Goal: Task Accomplishment & Management: Complete application form

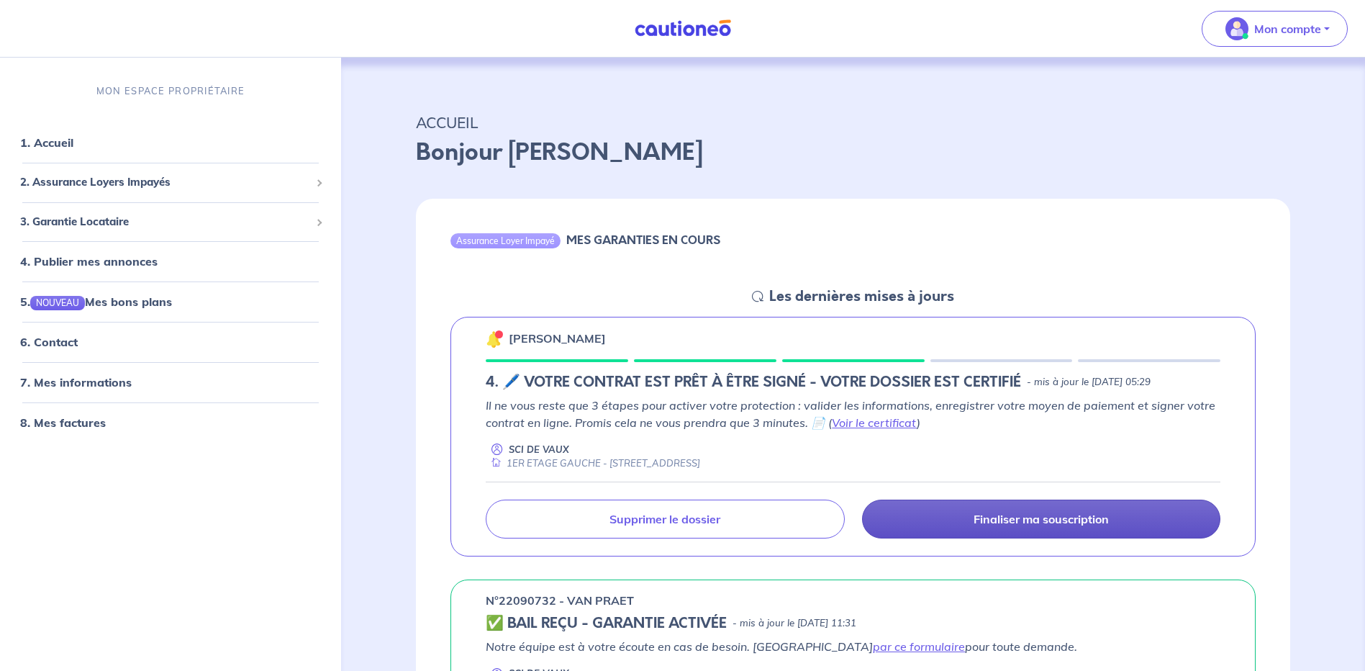
click at [1007, 524] on p "Finaliser ma souscription" at bounding box center [1041, 519] width 135 height 14
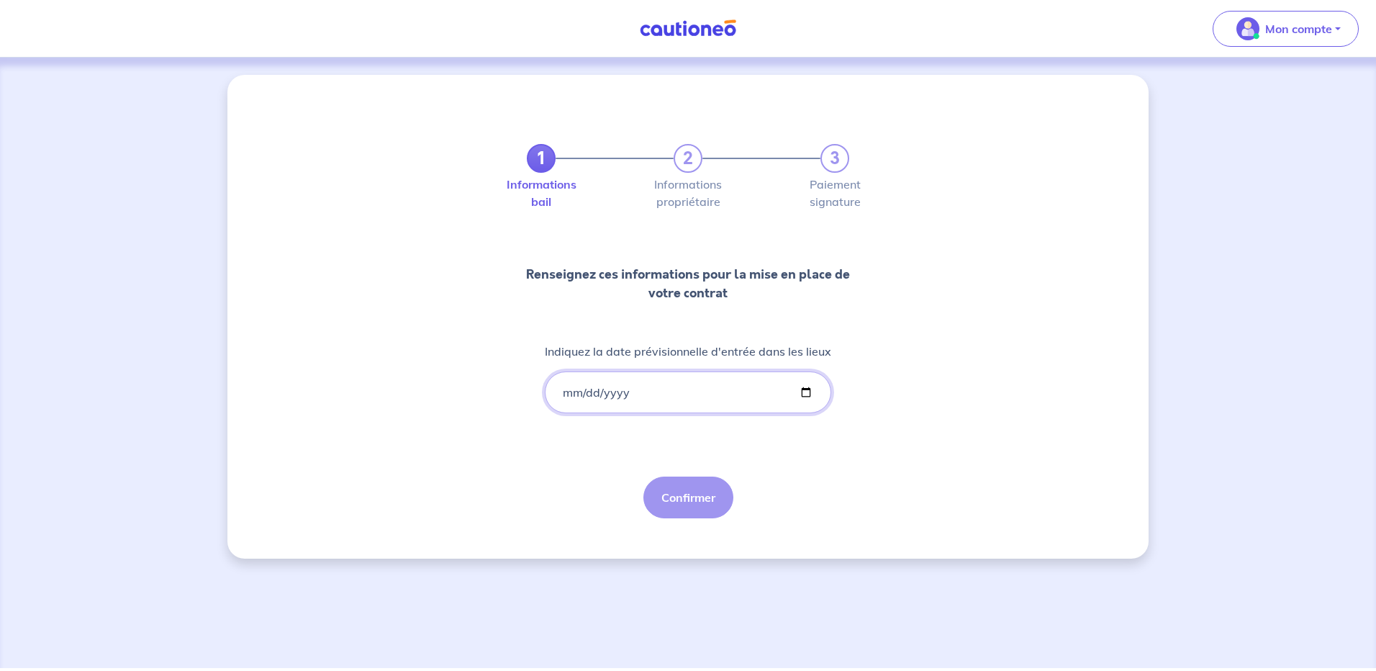
drag, startPoint x: 564, startPoint y: 389, endPoint x: 579, endPoint y: 391, distance: 14.5
click at [566, 389] on input "Indiquez la date prévisionnelle d'entrée dans les lieux" at bounding box center [688, 392] width 286 height 42
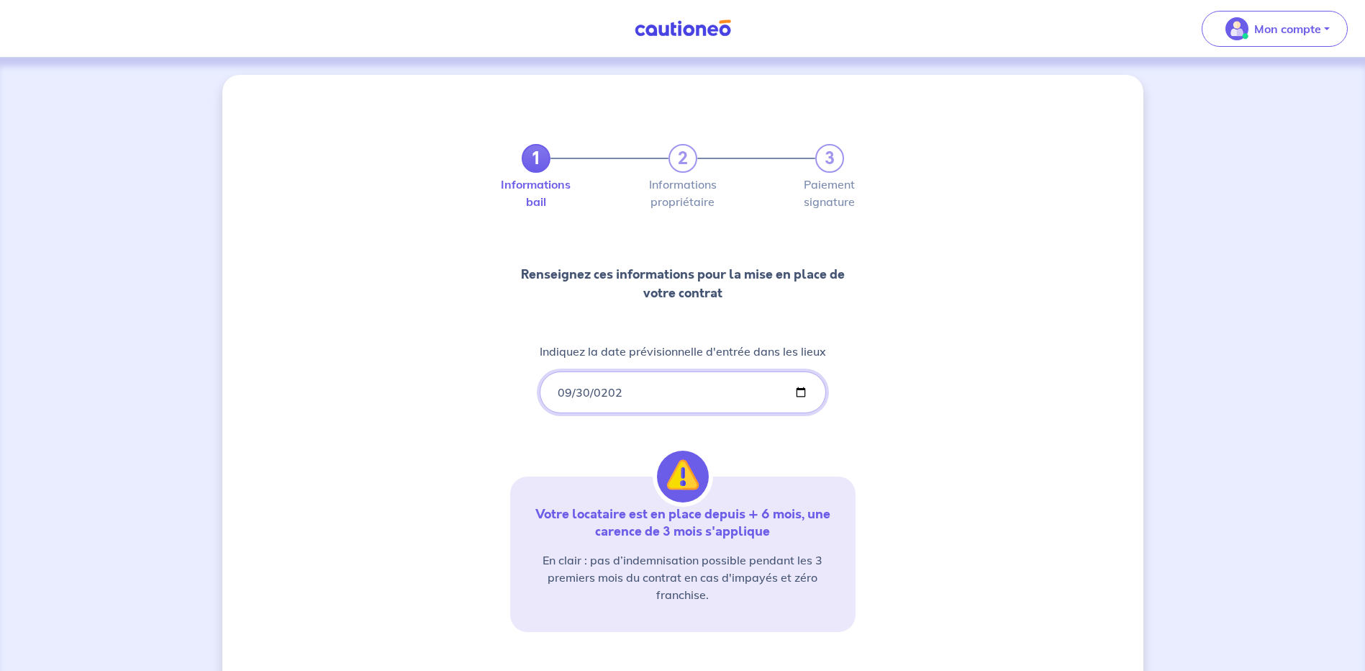
type input "[DATE]"
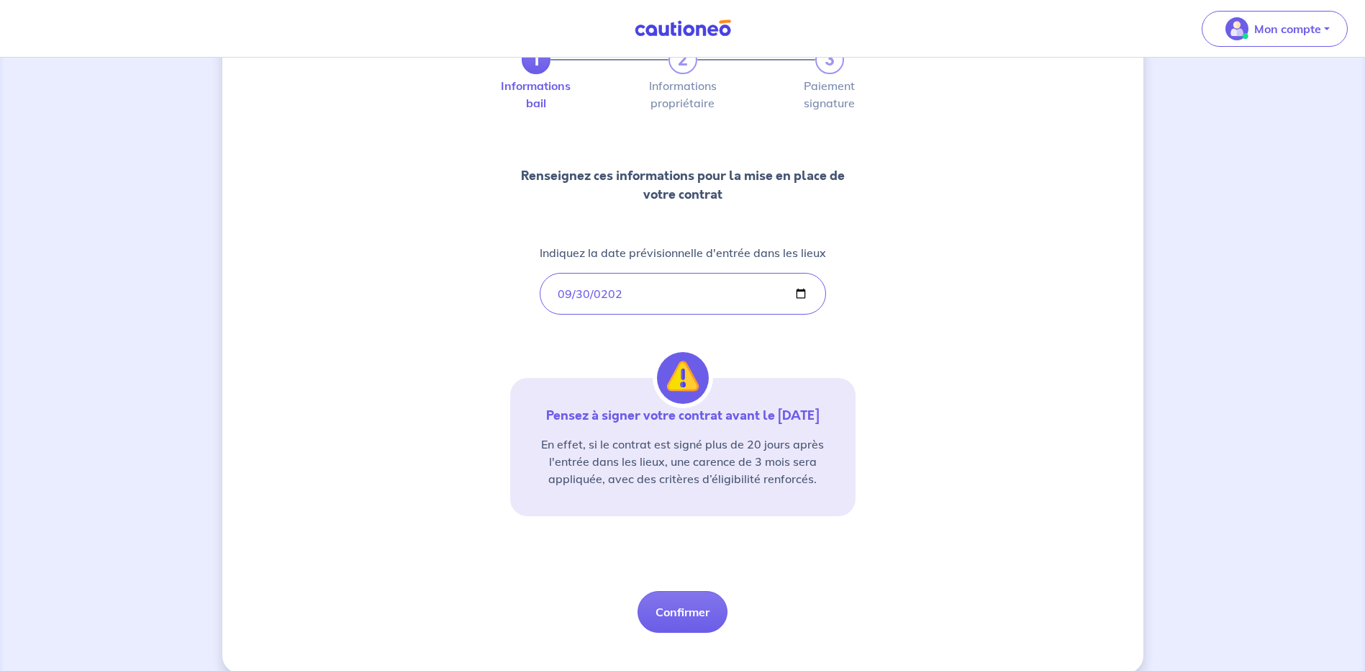
scroll to position [118, 0]
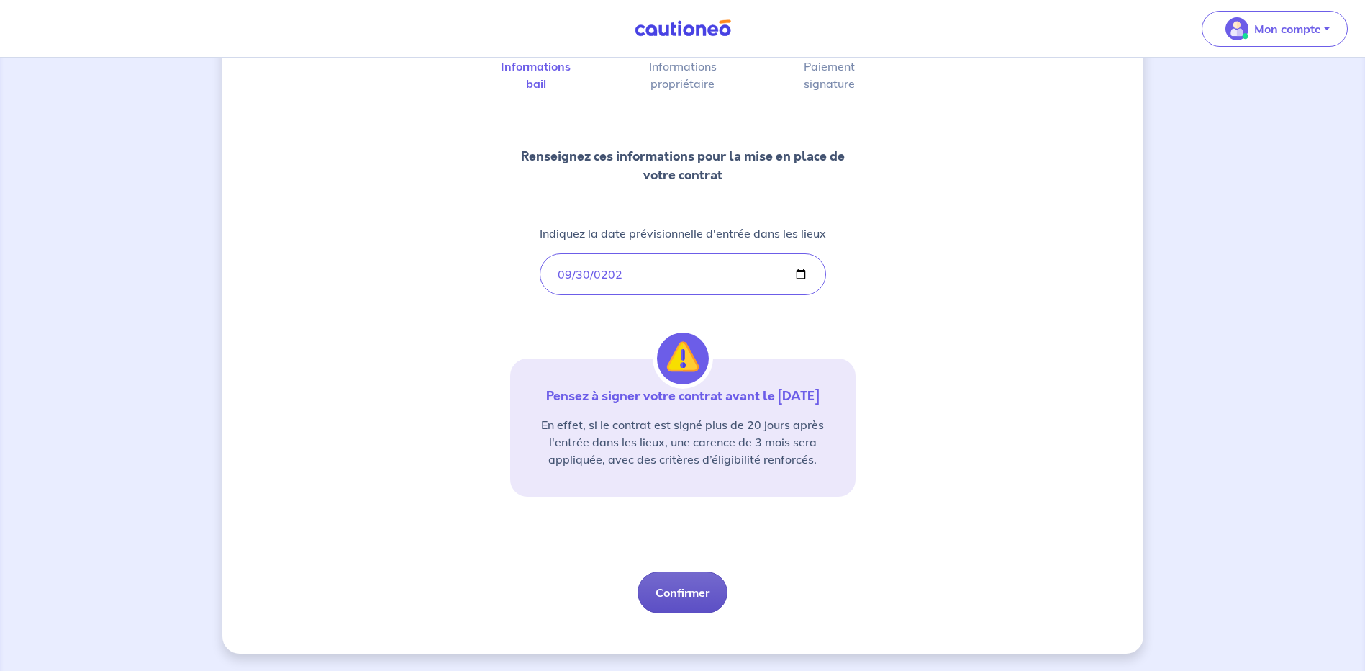
click at [690, 591] on button "Confirmer" at bounding box center [683, 592] width 90 height 42
select select "FR"
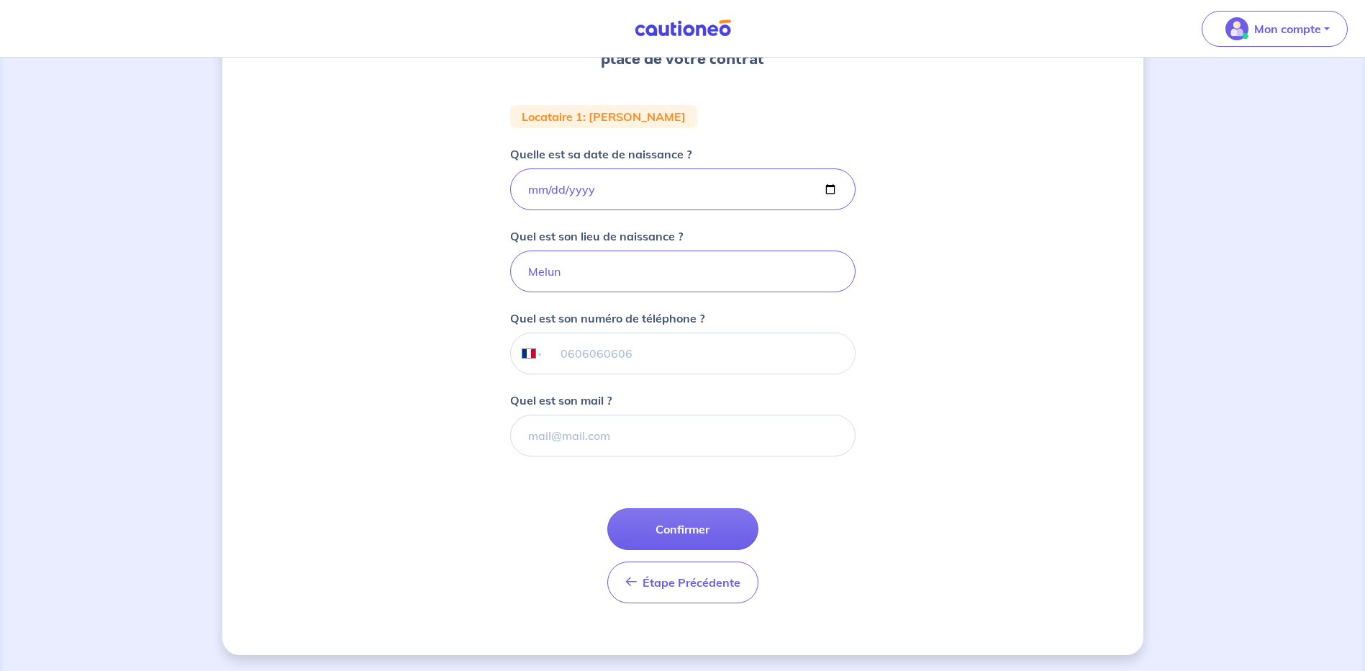
scroll to position [242, 0]
click at [602, 191] on input "[DATE]" at bounding box center [682, 188] width 345 height 42
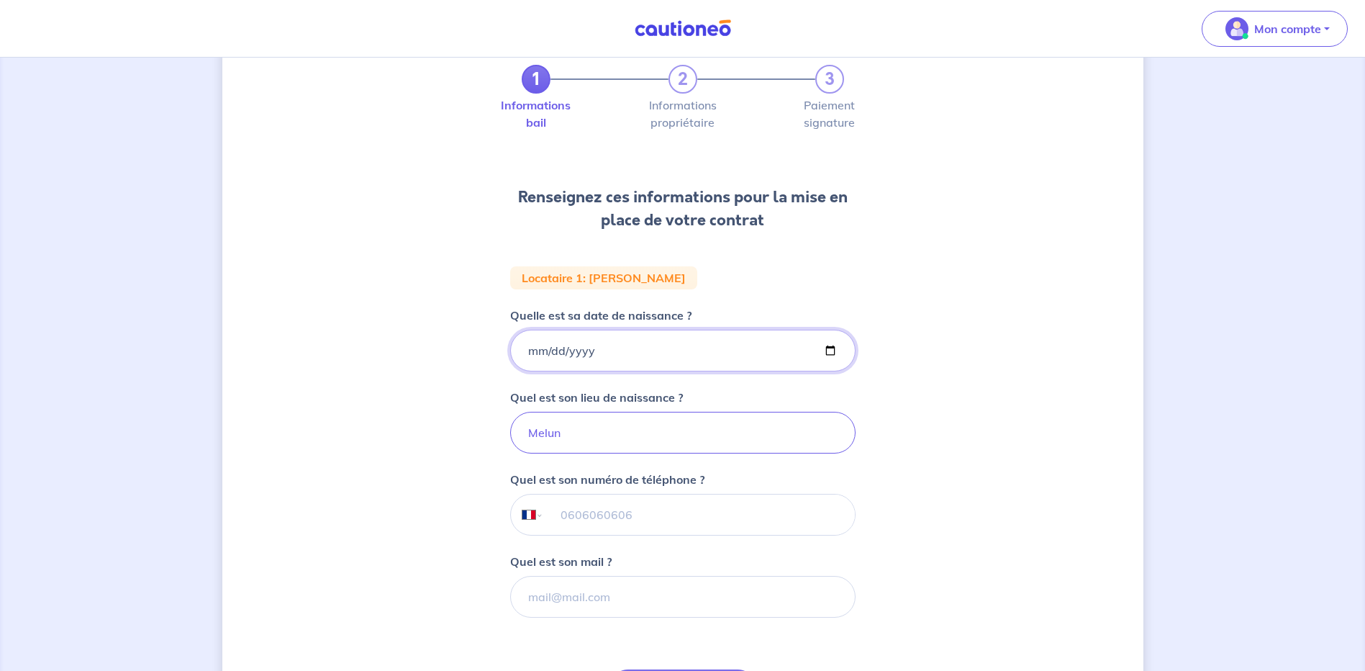
scroll to position [0, 0]
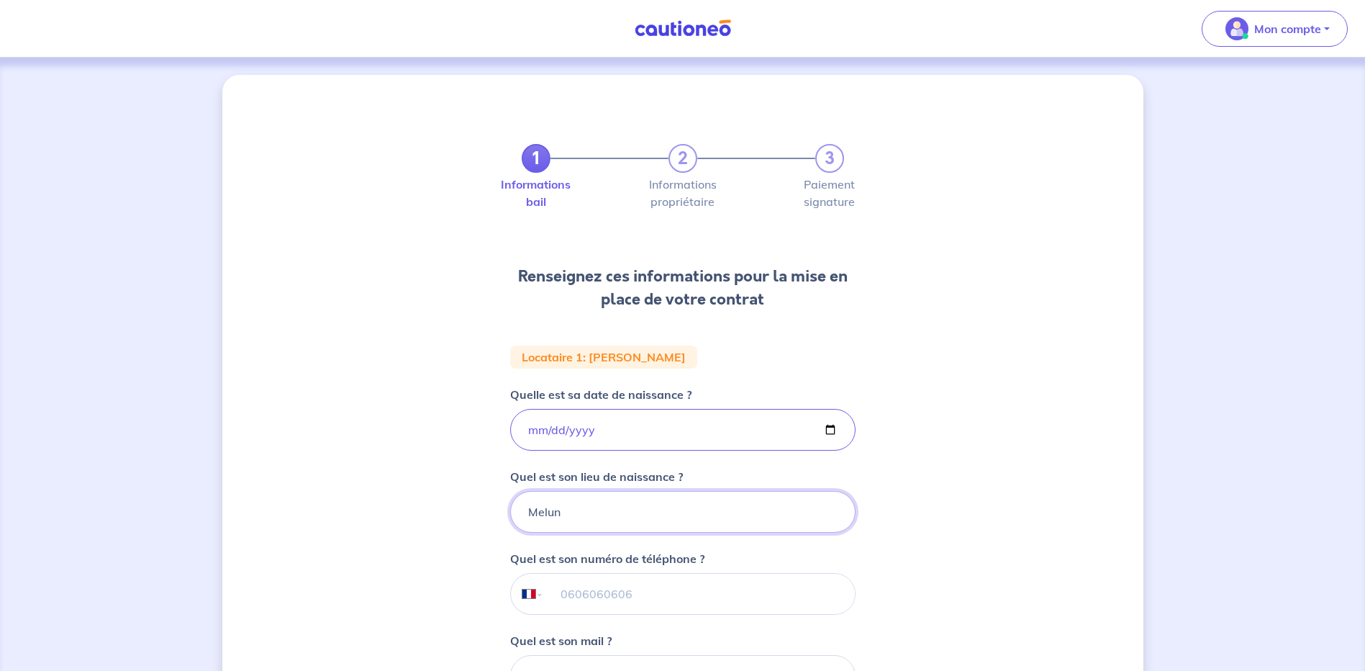
click at [573, 510] on input "Melun" at bounding box center [682, 512] width 345 height 42
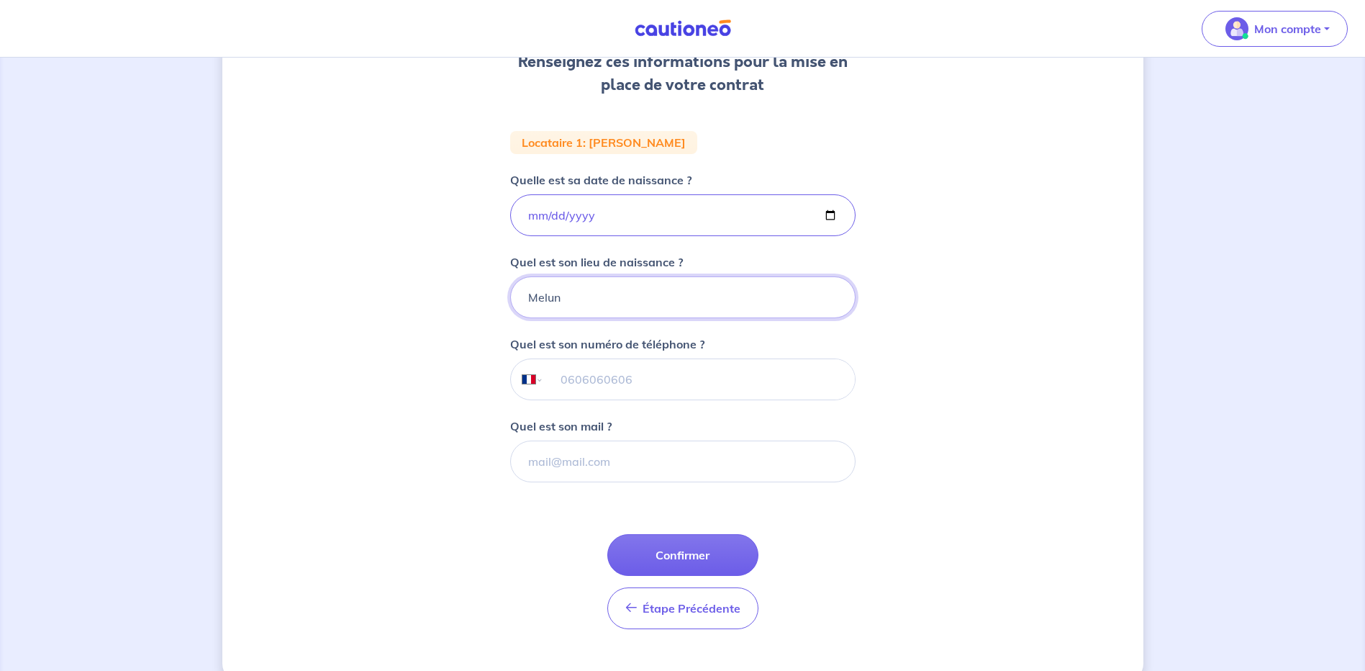
scroll to position [216, 0]
click at [564, 375] on input "tel" at bounding box center [698, 378] width 311 height 40
type input "06 51 50 30 22"
click at [538, 461] on input "Quel est son mail ?" at bounding box center [682, 460] width 345 height 42
type input "L"
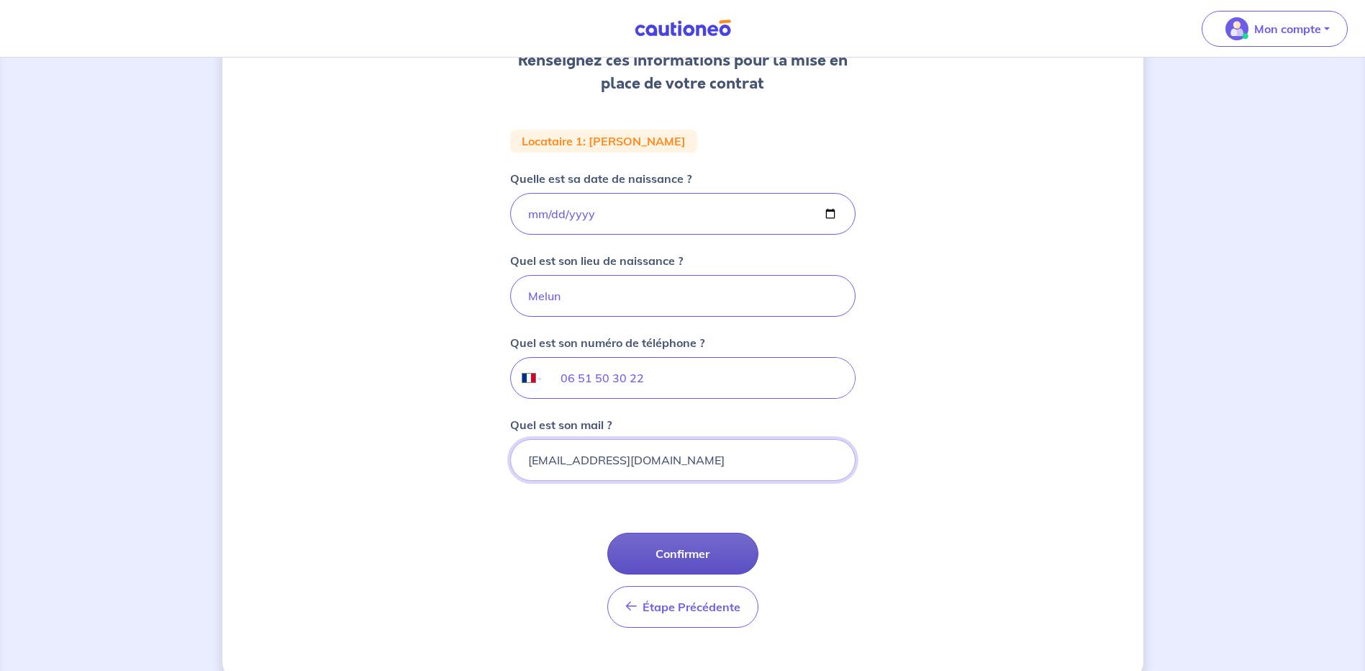
type input "[EMAIL_ADDRESS][DOMAIN_NAME]"
click at [674, 553] on button "Confirmer" at bounding box center [682, 554] width 151 height 42
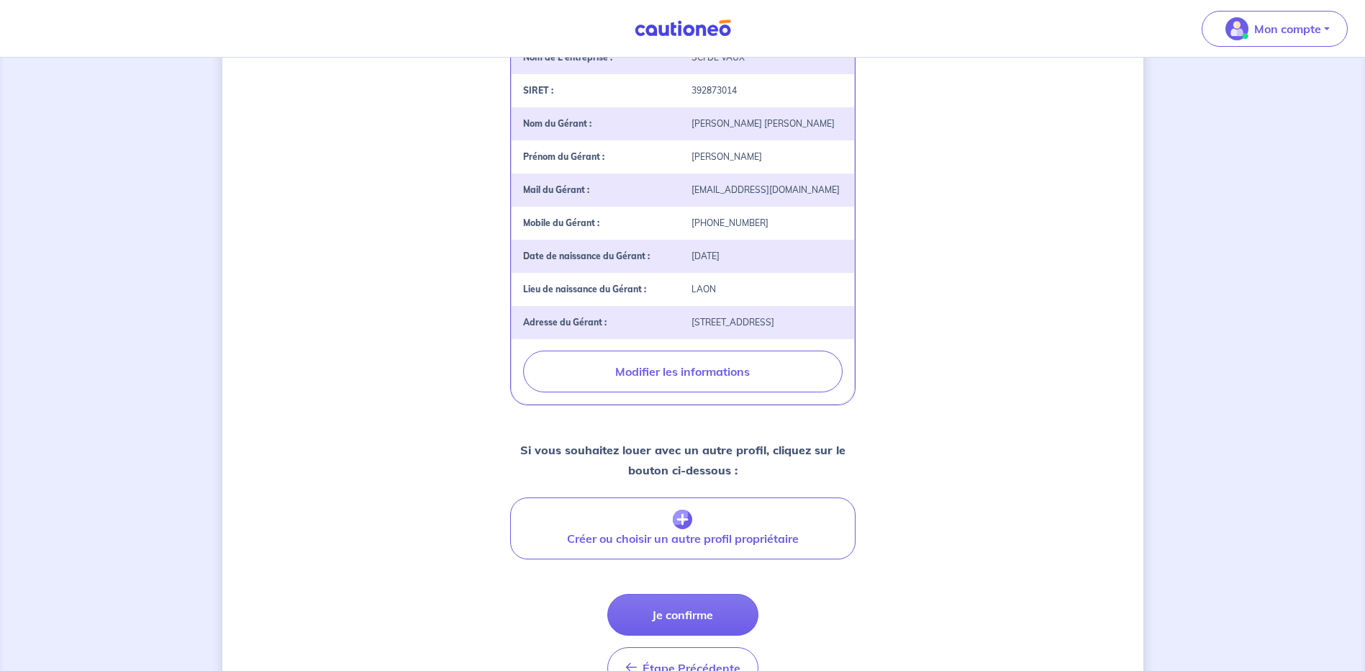
scroll to position [360, 0]
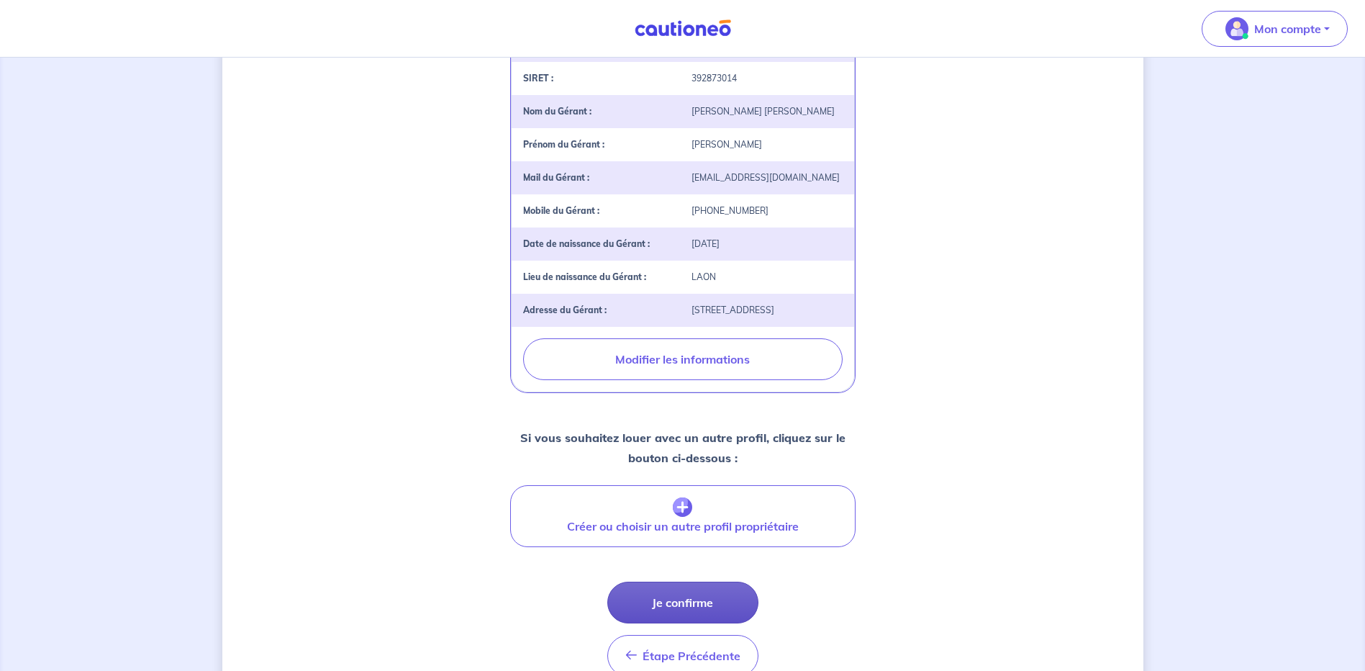
click at [681, 623] on button "Je confirme" at bounding box center [682, 603] width 151 height 42
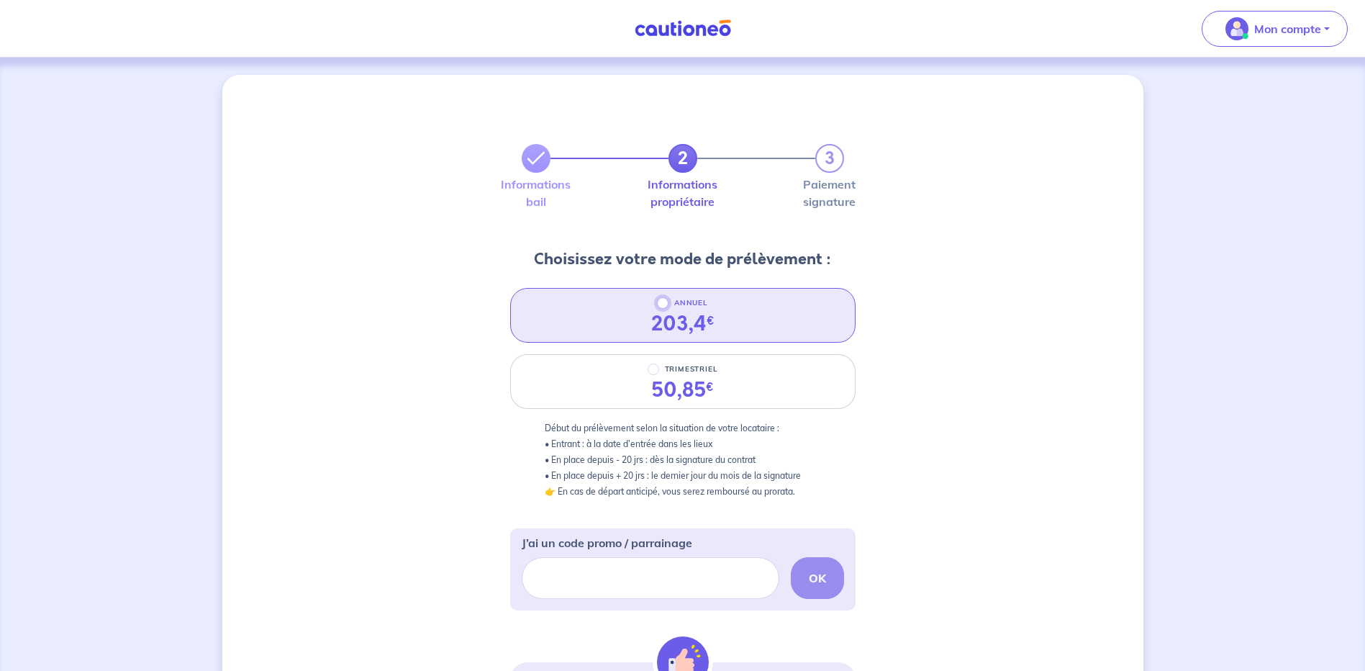
click at [665, 301] on input "ANNUEL" at bounding box center [663, 303] width 12 height 12
radio input "true"
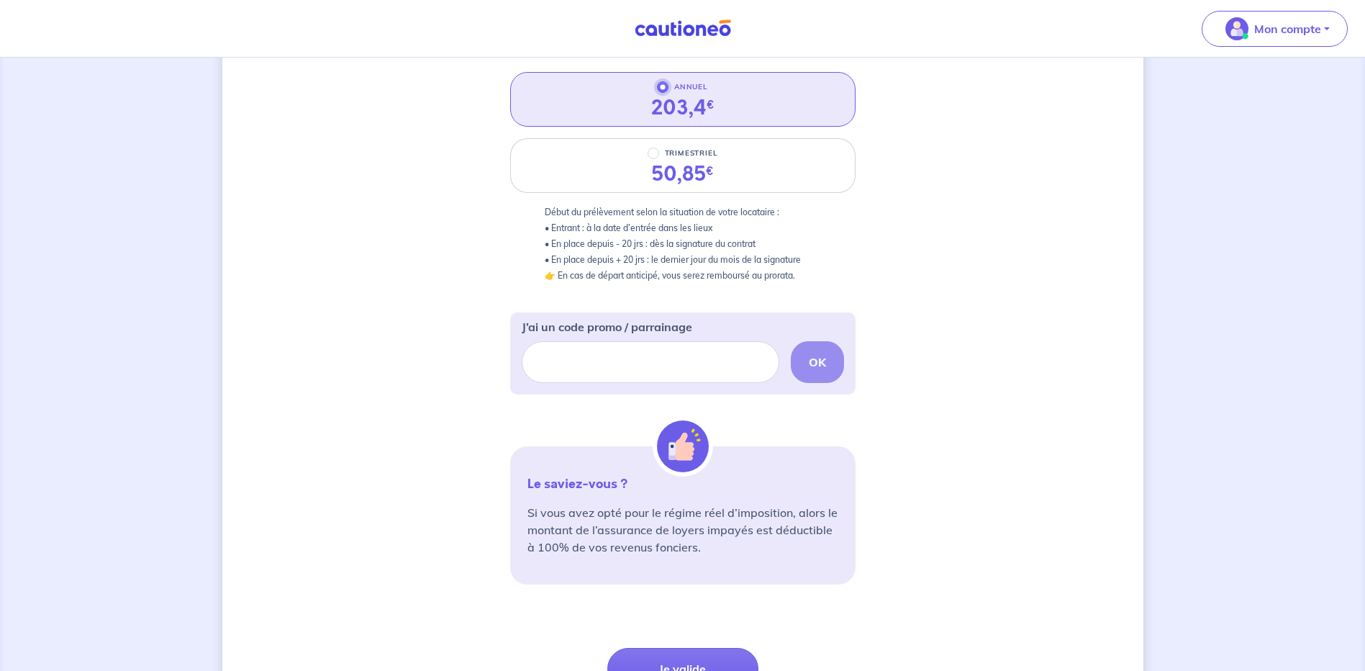
scroll to position [288, 0]
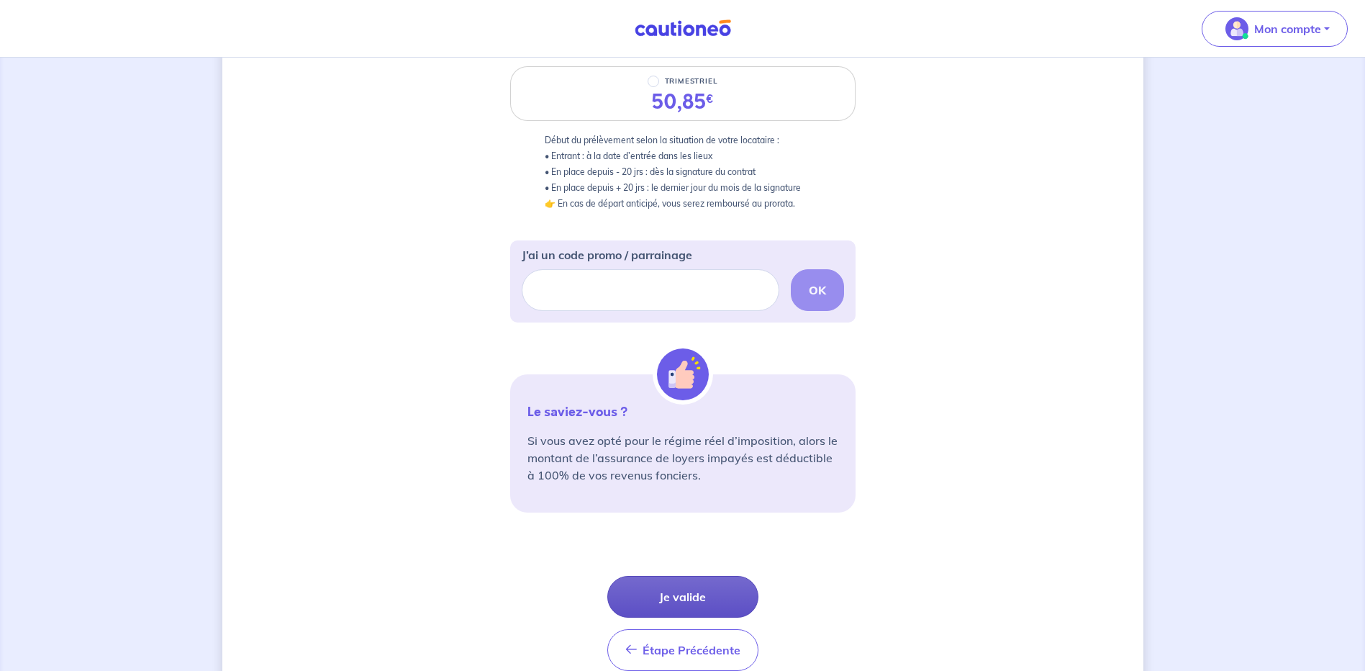
click at [693, 597] on button "Je valide" at bounding box center [682, 597] width 151 height 42
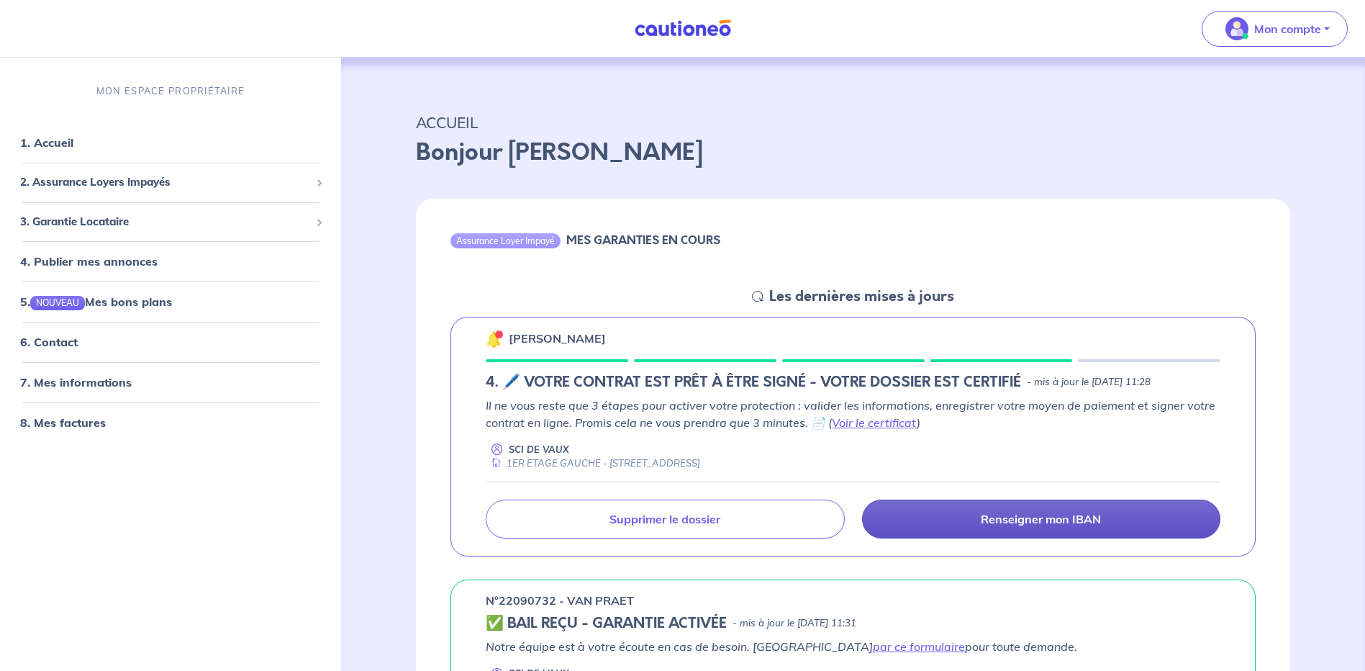
click at [1039, 518] on p "Renseigner mon IBAN" at bounding box center [1041, 519] width 120 height 14
click at [1064, 523] on p "Renseigner mon IBAN" at bounding box center [1041, 519] width 120 height 14
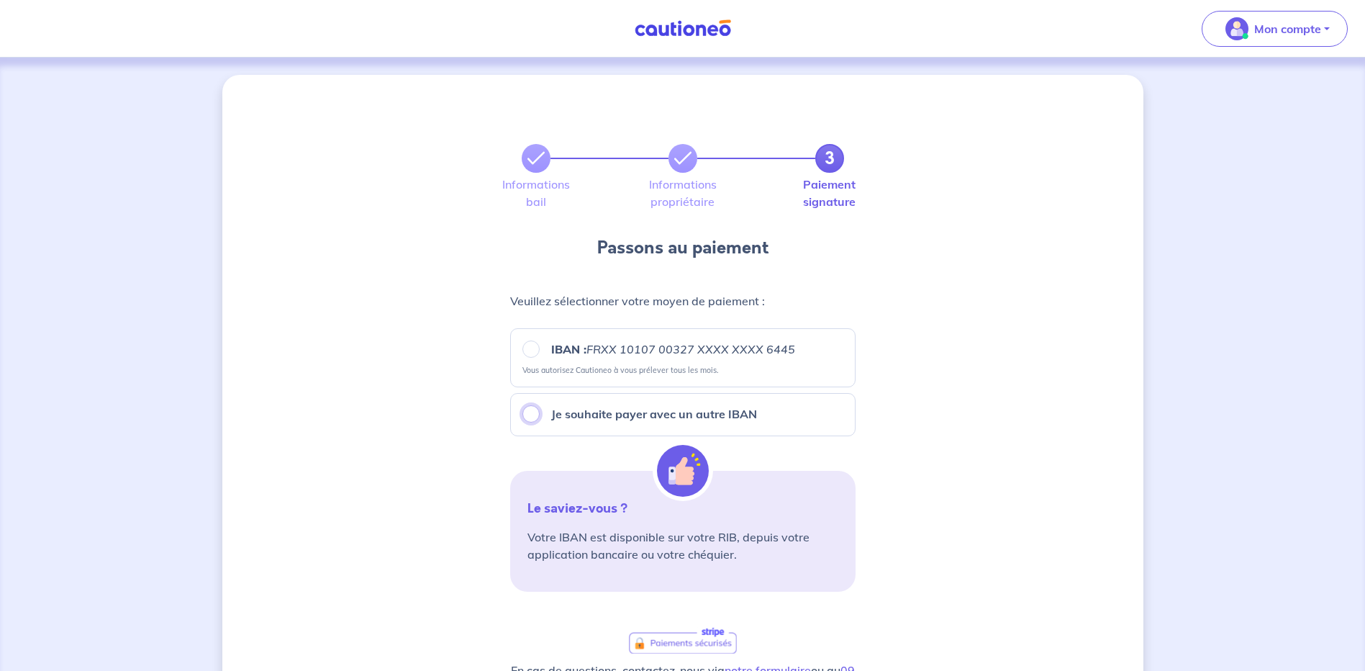
click at [528, 416] on input "Je souhaite payer avec un autre IBAN" at bounding box center [531, 413] width 17 height 17
radio input "true"
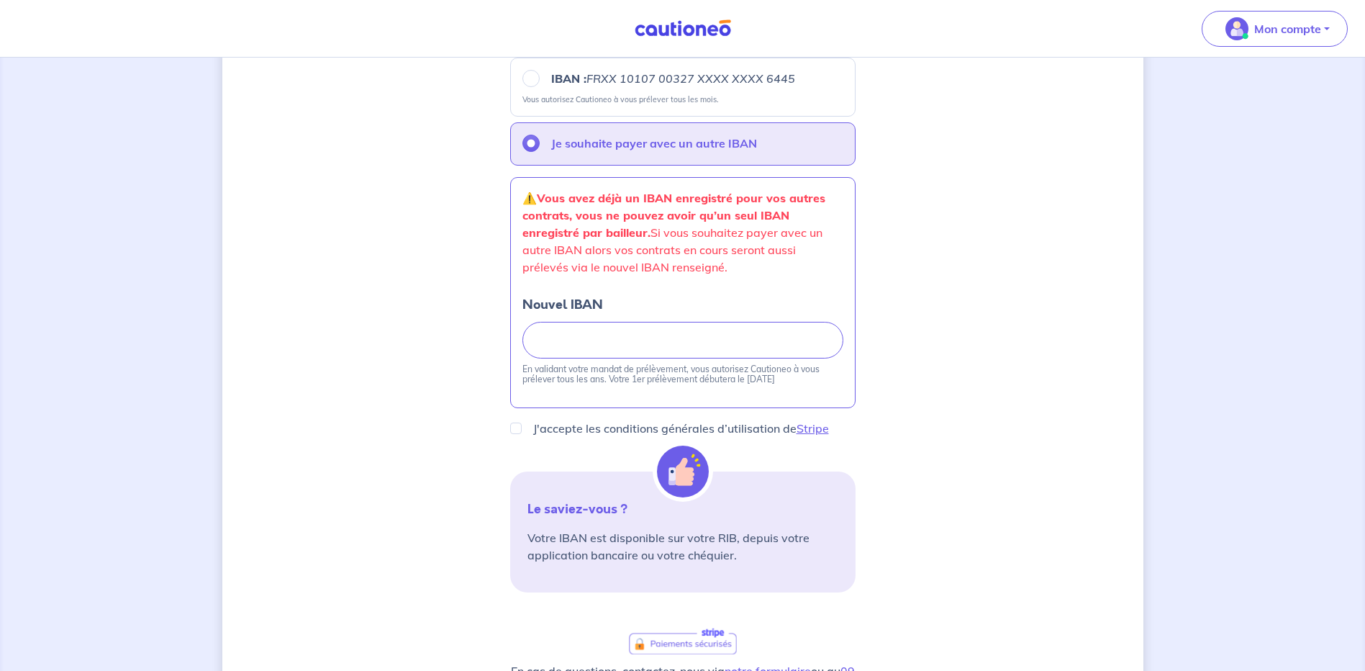
scroll to position [288, 0]
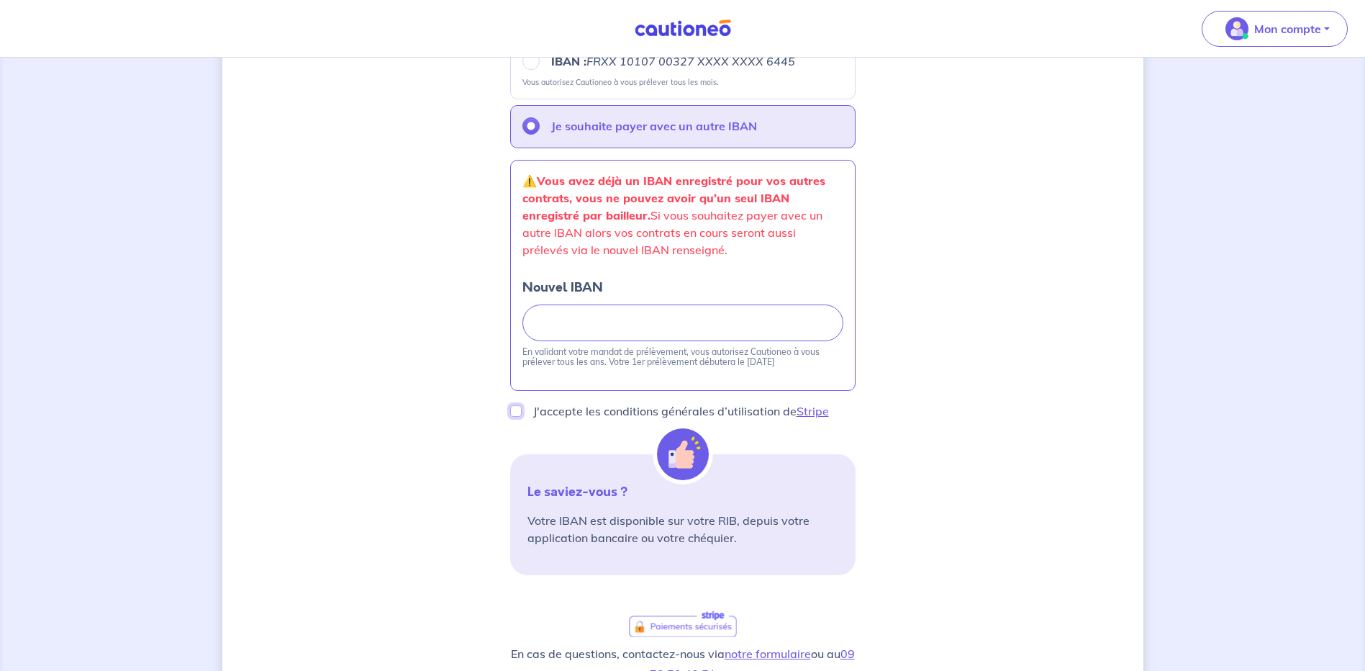
click at [518, 405] on input "J'accepte les conditions générales d’utilisation de Stripe" at bounding box center [516, 411] width 12 height 12
checkbox input "true"
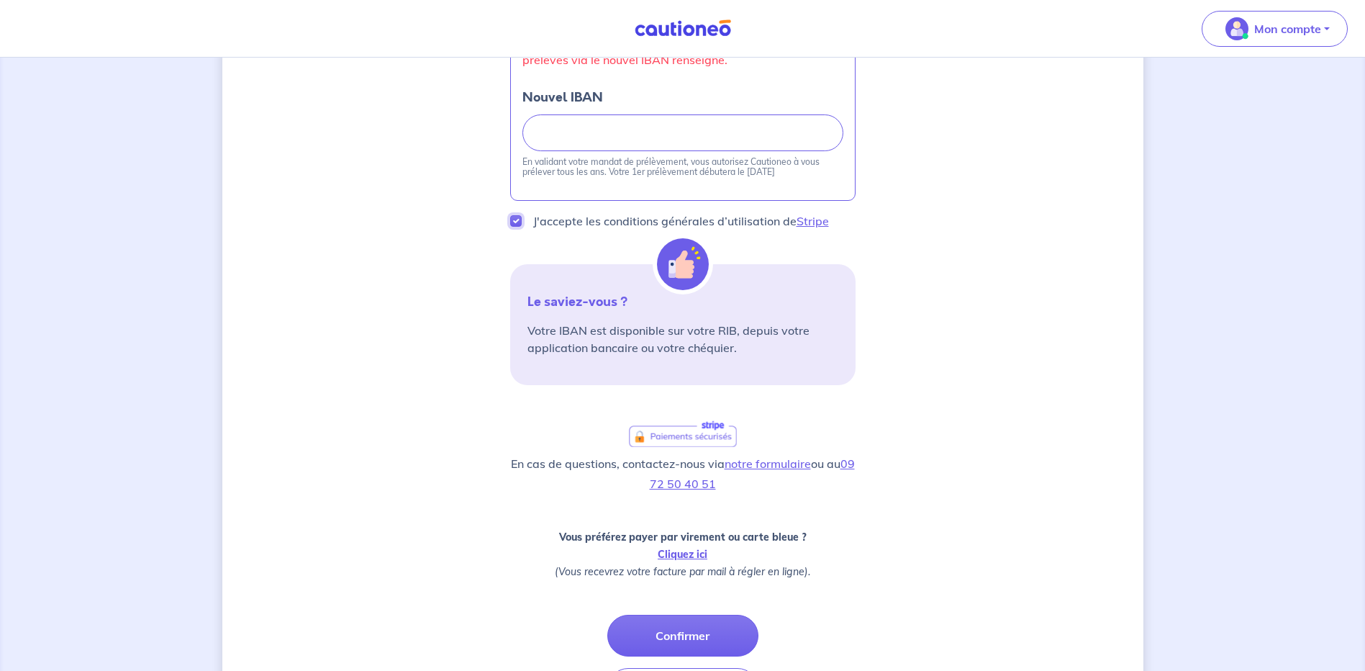
scroll to position [504, 0]
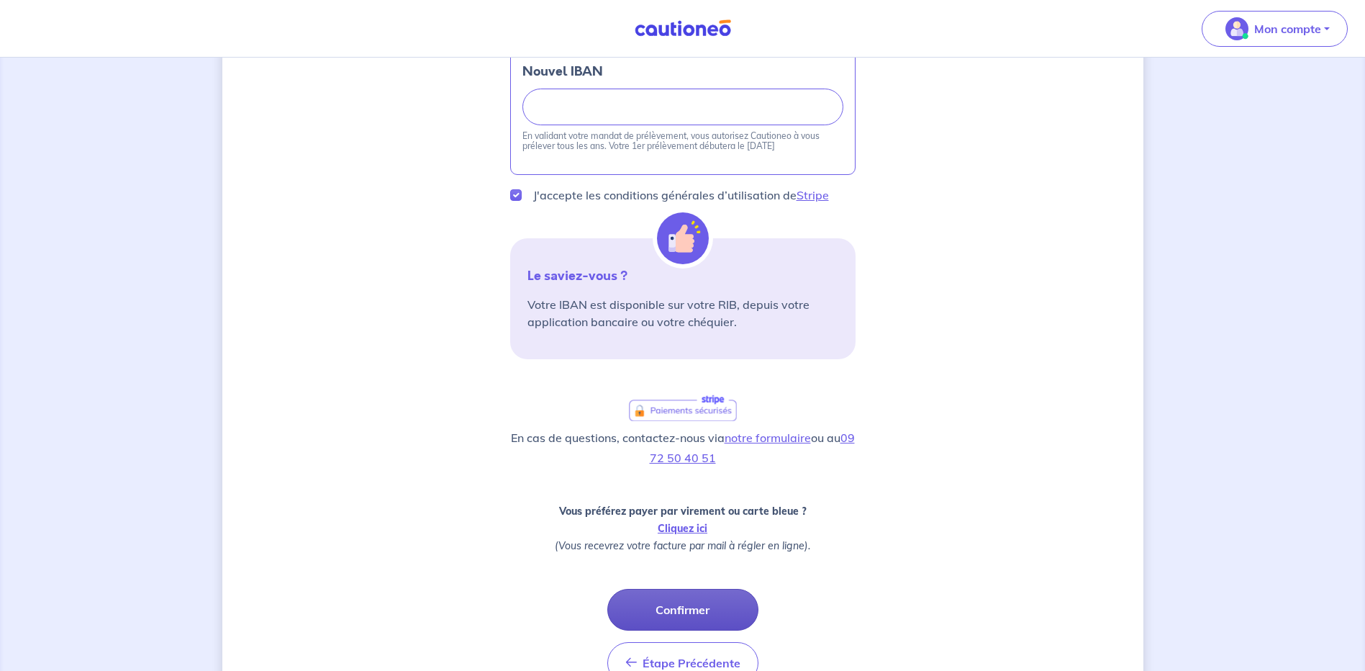
click at [677, 608] on button "Confirmer" at bounding box center [682, 610] width 151 height 42
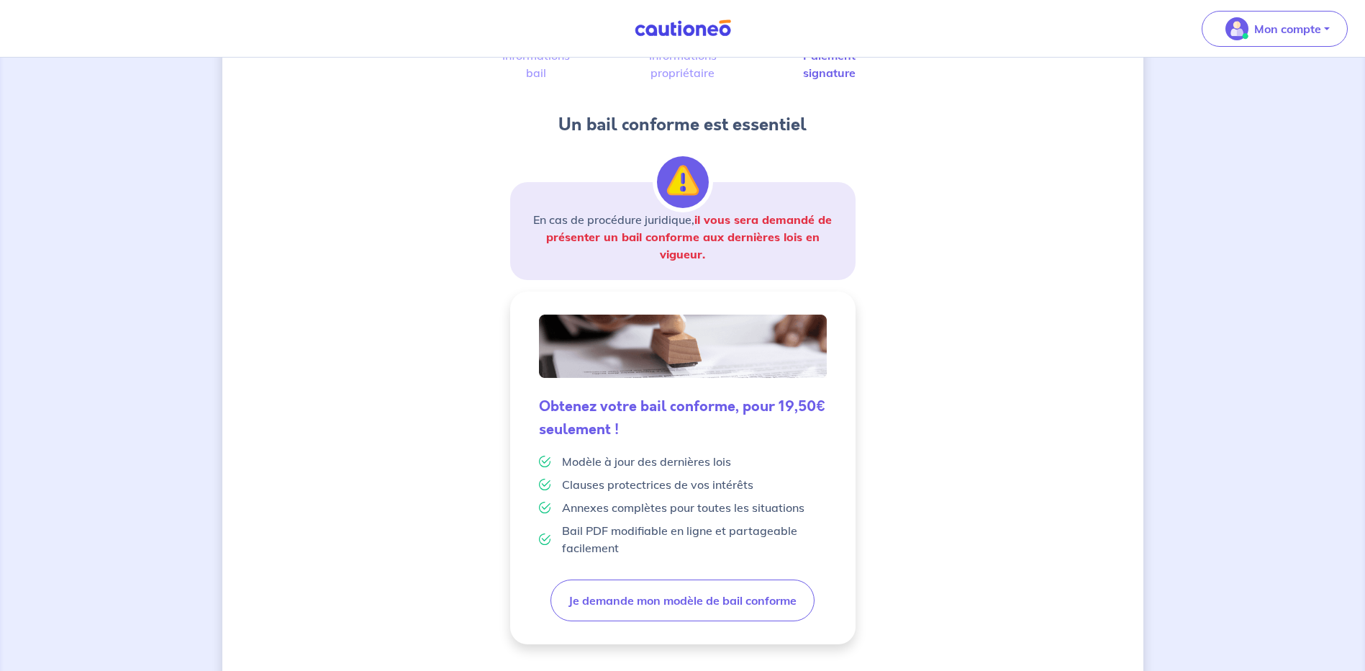
scroll to position [236, 0]
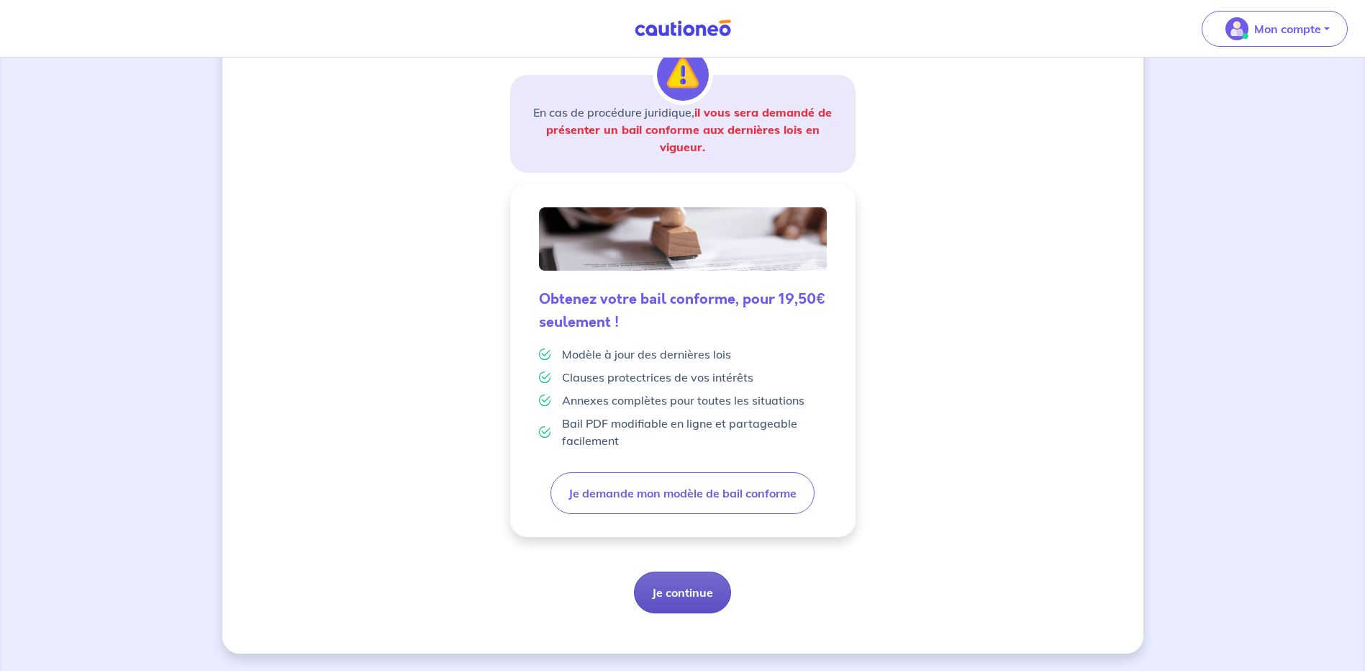
click at [705, 590] on button "Je continue" at bounding box center [682, 592] width 97 height 42
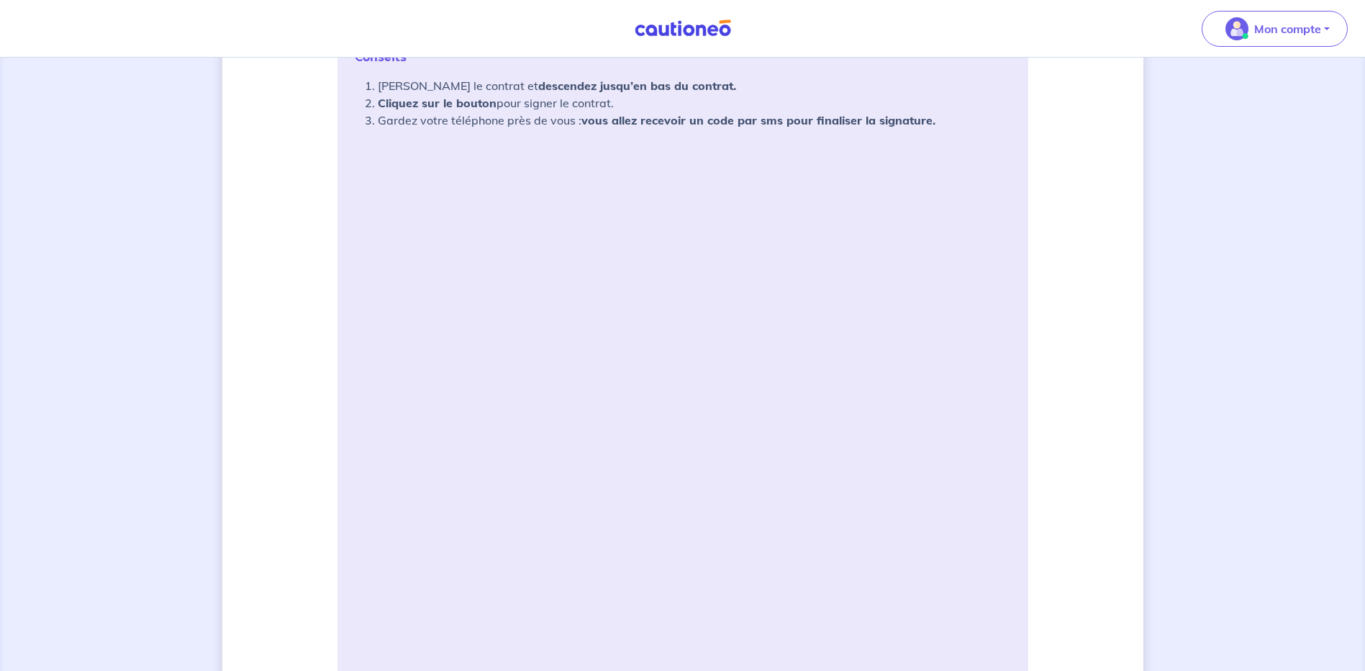
scroll to position [288, 0]
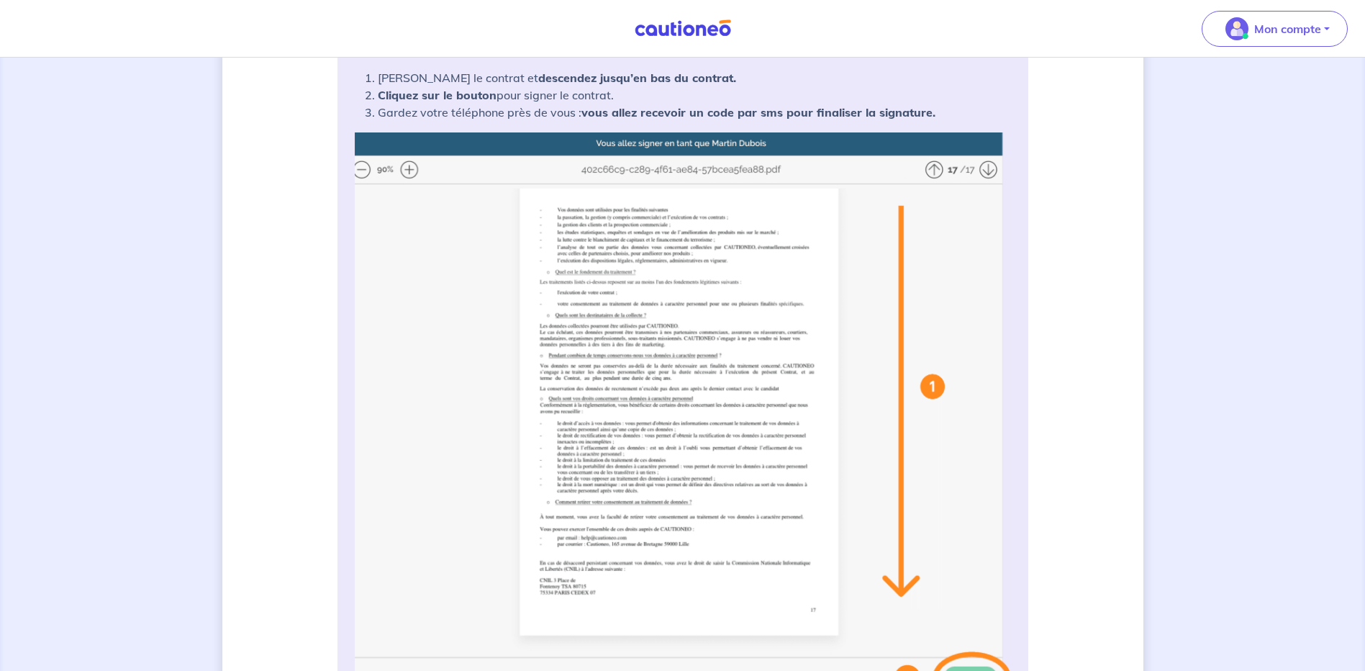
click at [412, 169] on img at bounding box center [683, 417] width 656 height 571
click at [412, 170] on img at bounding box center [683, 417] width 656 height 571
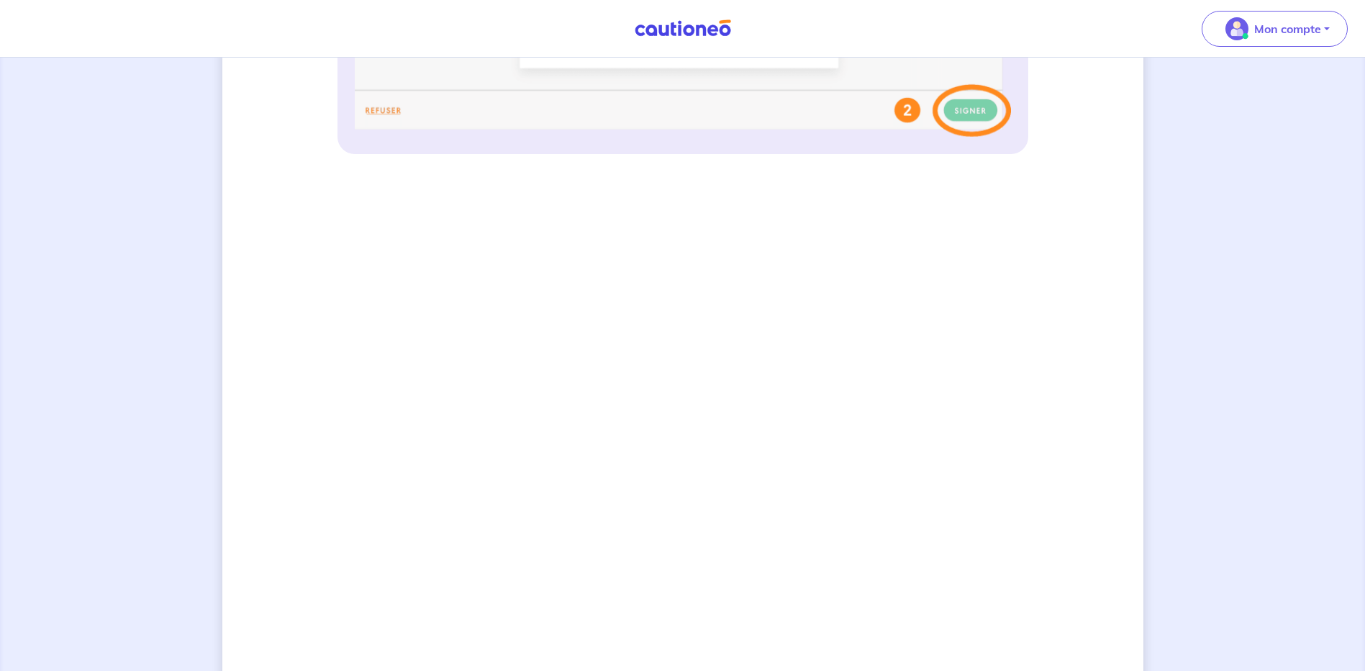
scroll to position [844, 0]
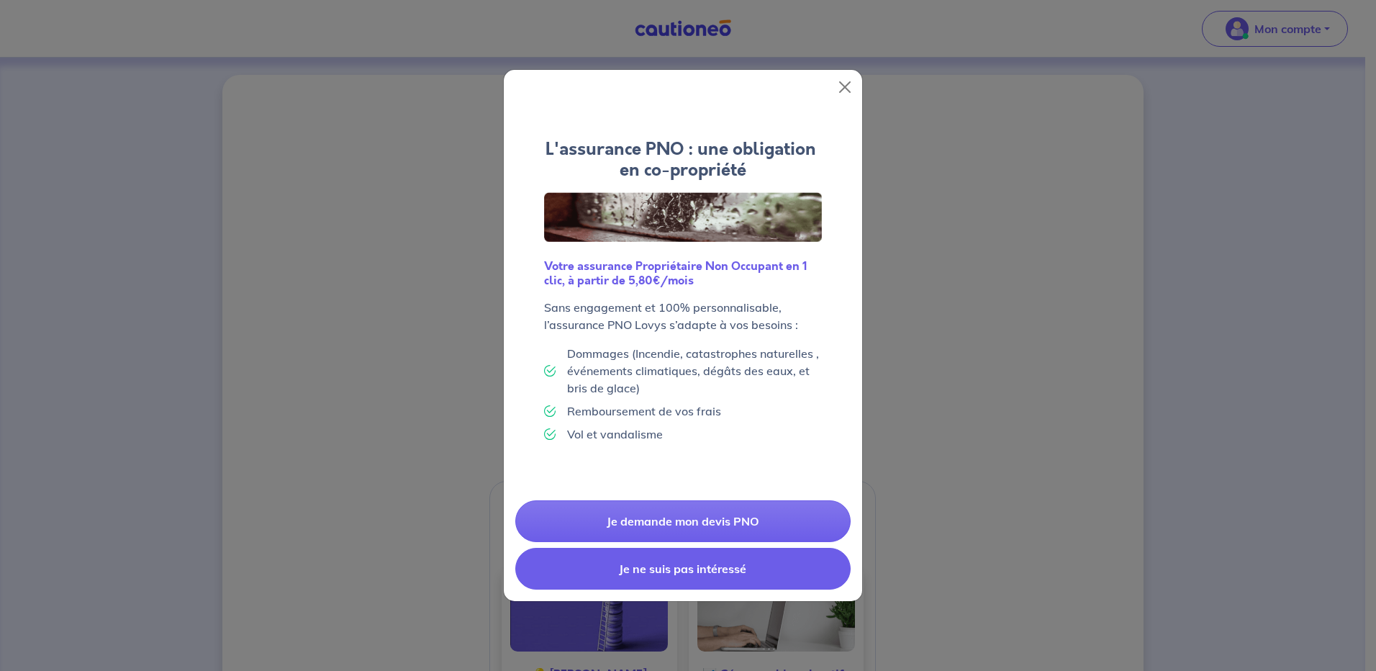
click at [690, 566] on button "Je ne suis pas intéressé" at bounding box center [682, 569] width 335 height 42
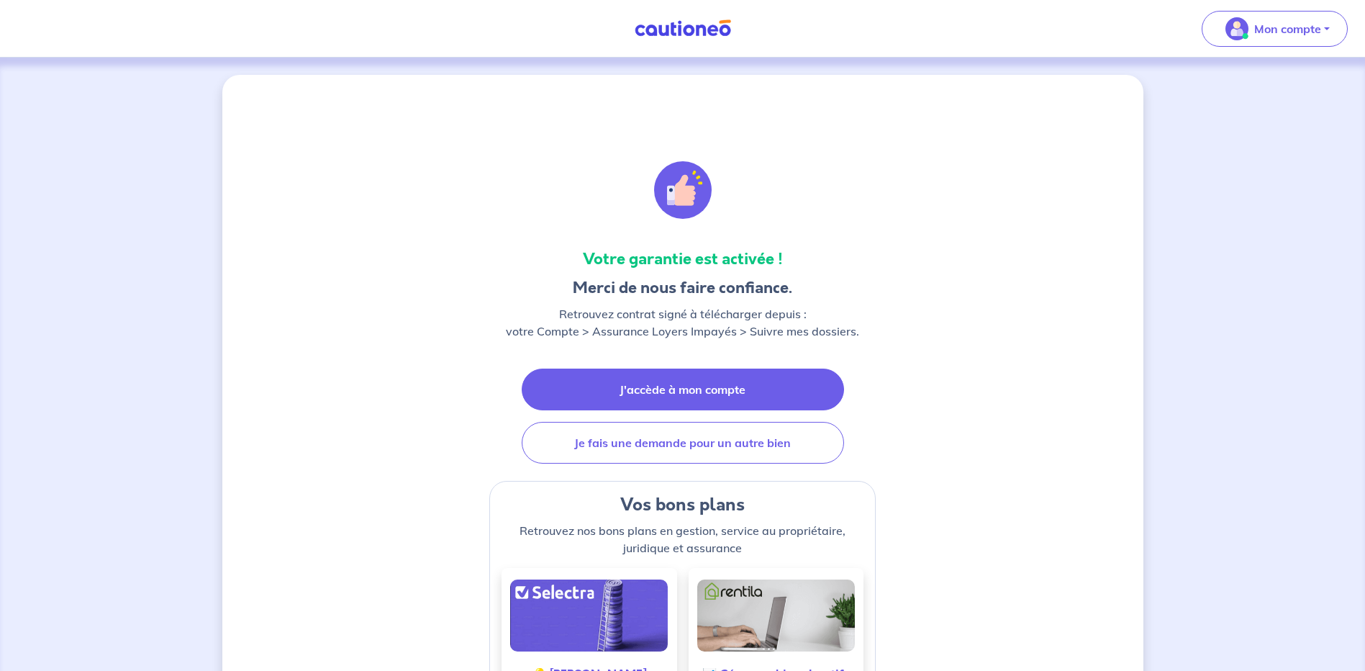
click at [680, 386] on link "J'accède à mon compte" at bounding box center [683, 390] width 322 height 42
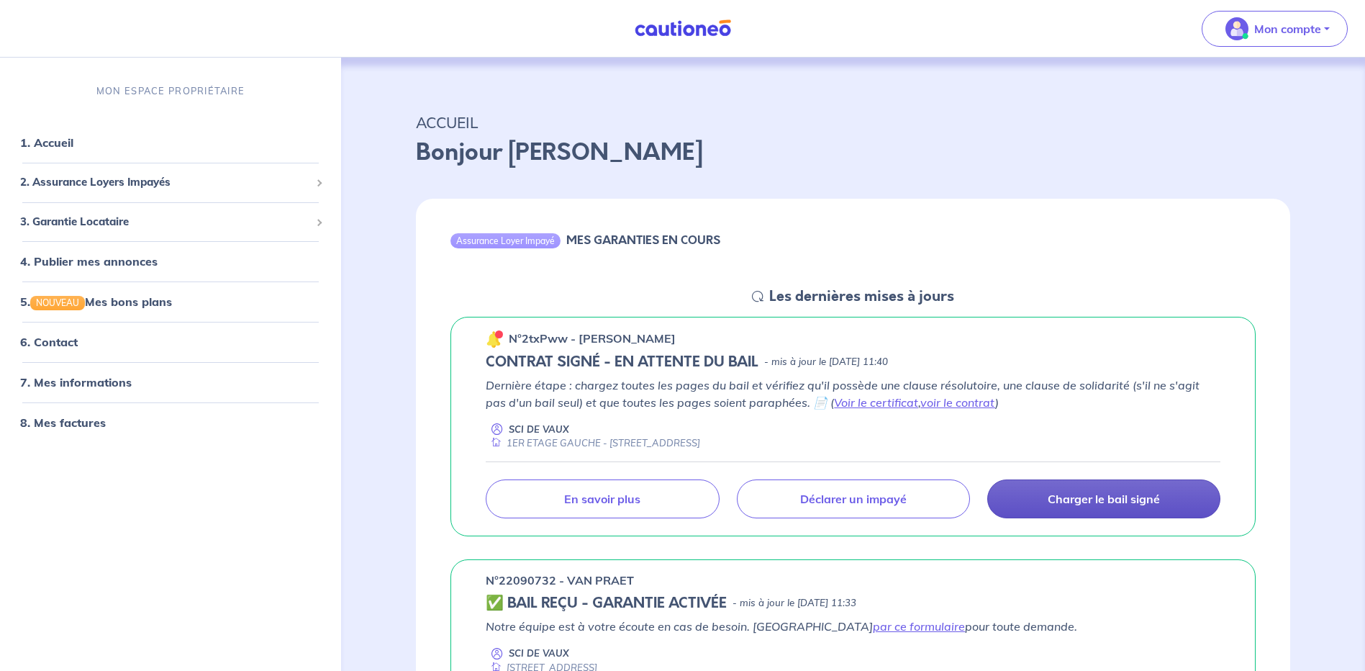
click at [1089, 496] on p "Charger le bail signé" at bounding box center [1104, 499] width 112 height 14
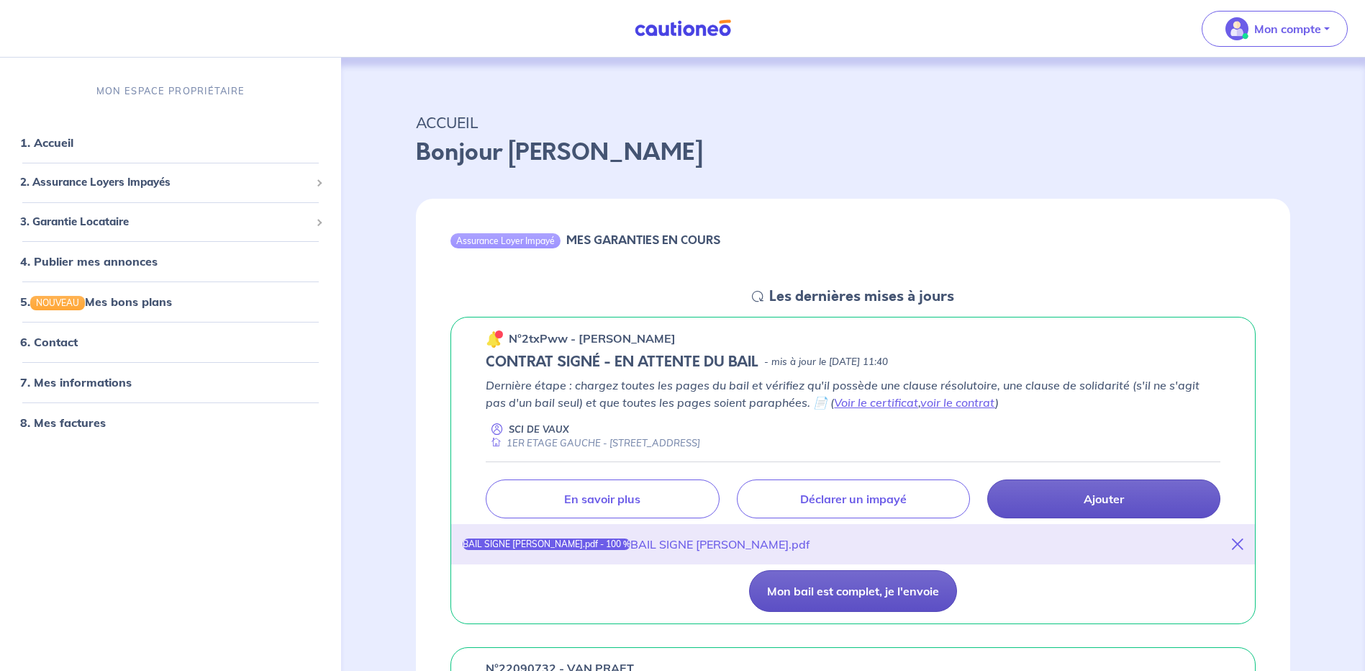
click at [841, 591] on button "Mon bail est complet, je l'envoie" at bounding box center [853, 591] width 208 height 42
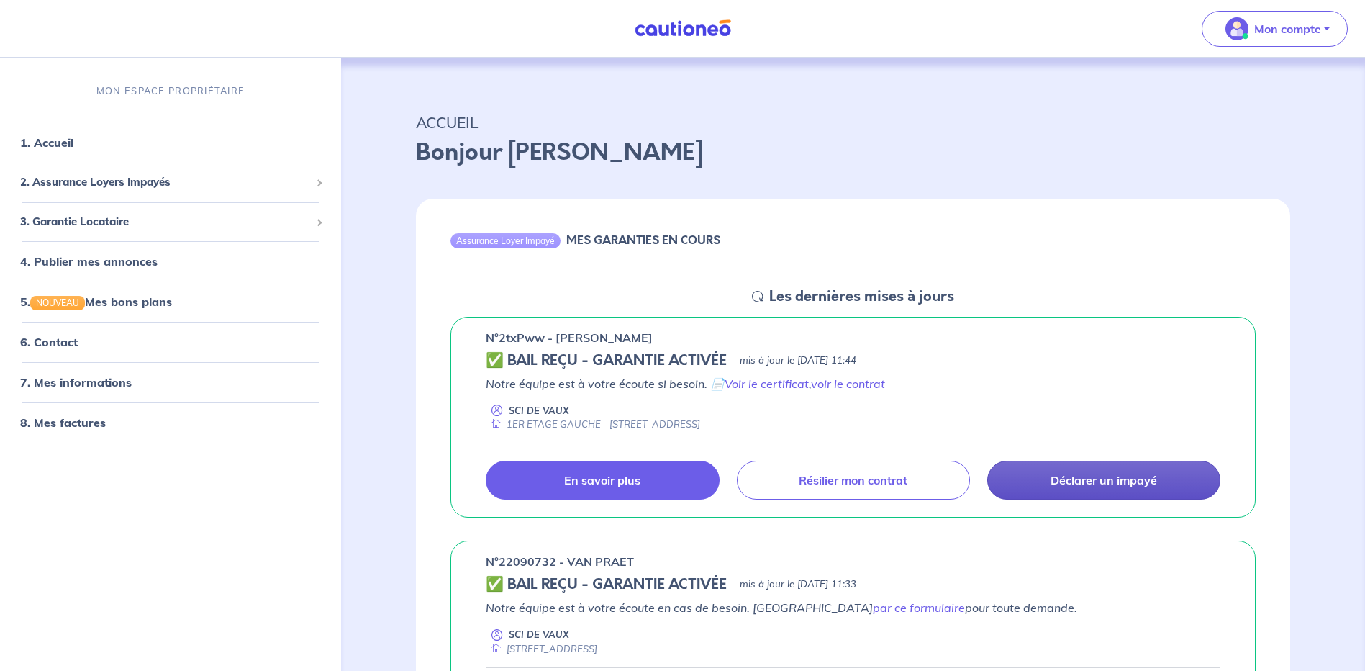
click at [618, 471] on link "En savoir plus" at bounding box center [602, 480] width 233 height 39
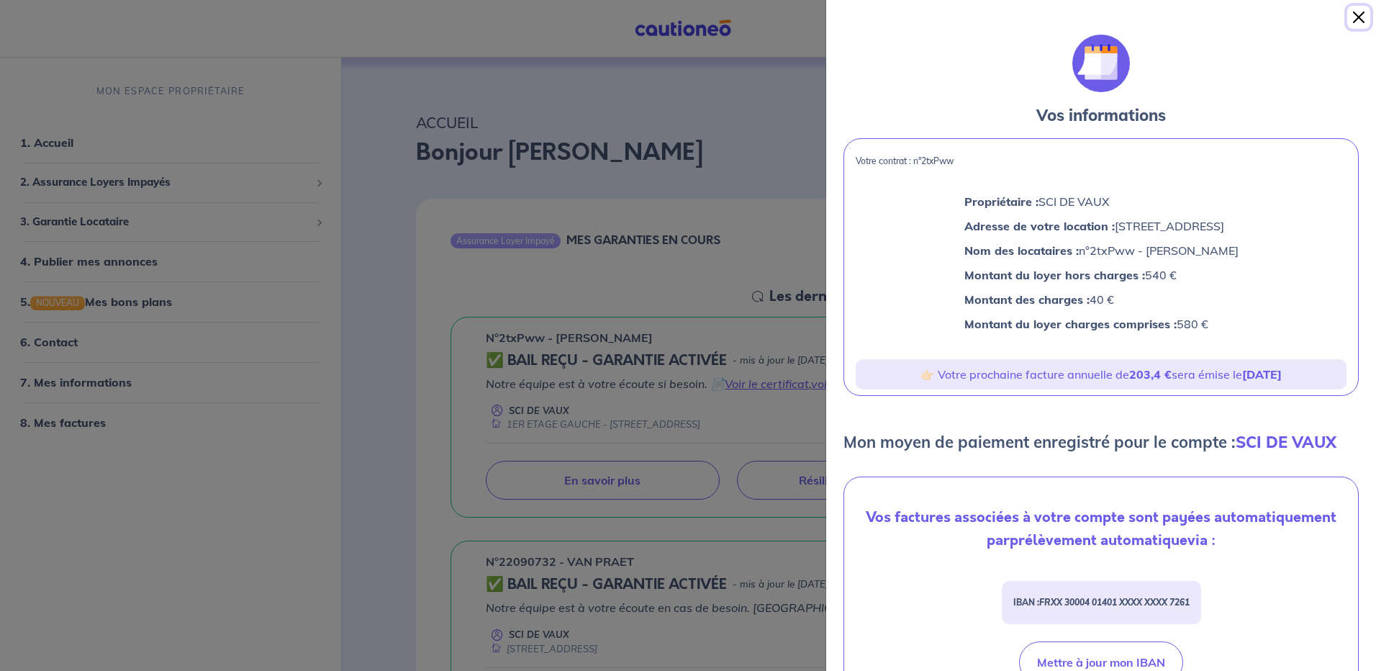
click at [1355, 17] on button "Close" at bounding box center [1358, 17] width 23 height 23
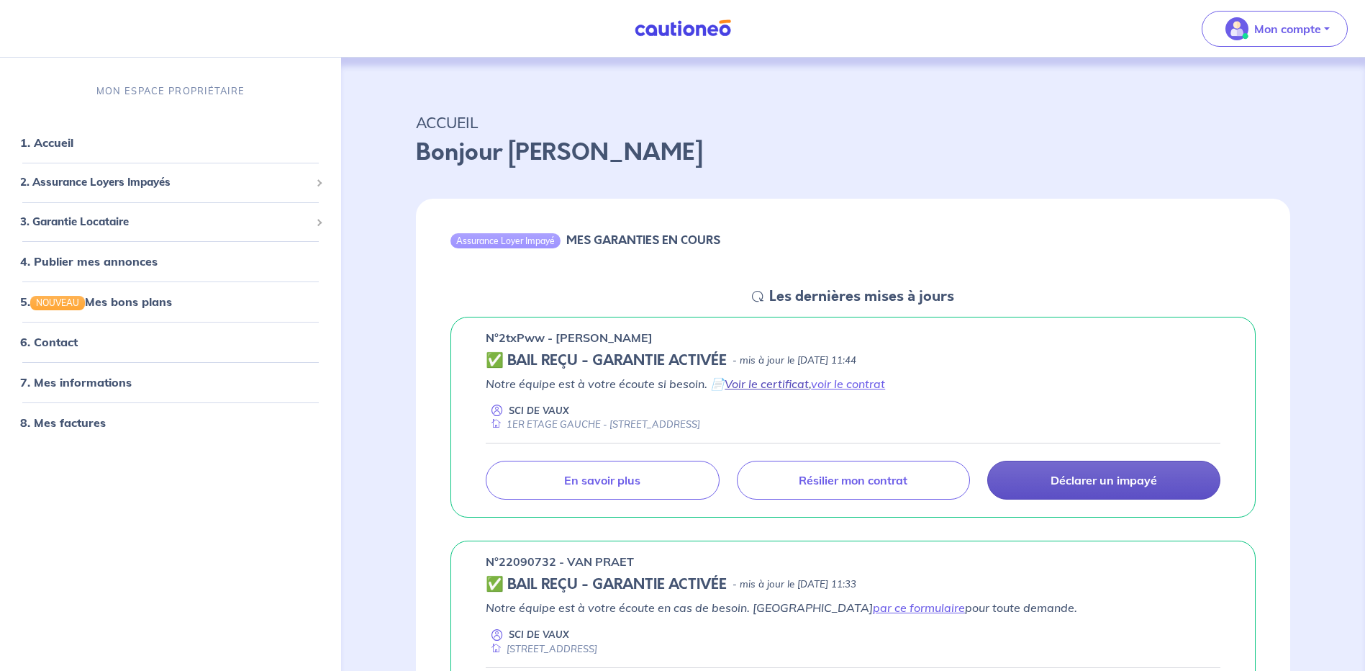
click at [760, 385] on link "Voir le certificat" at bounding box center [767, 383] width 84 height 14
